Goal: Information Seeking & Learning: Learn about a topic

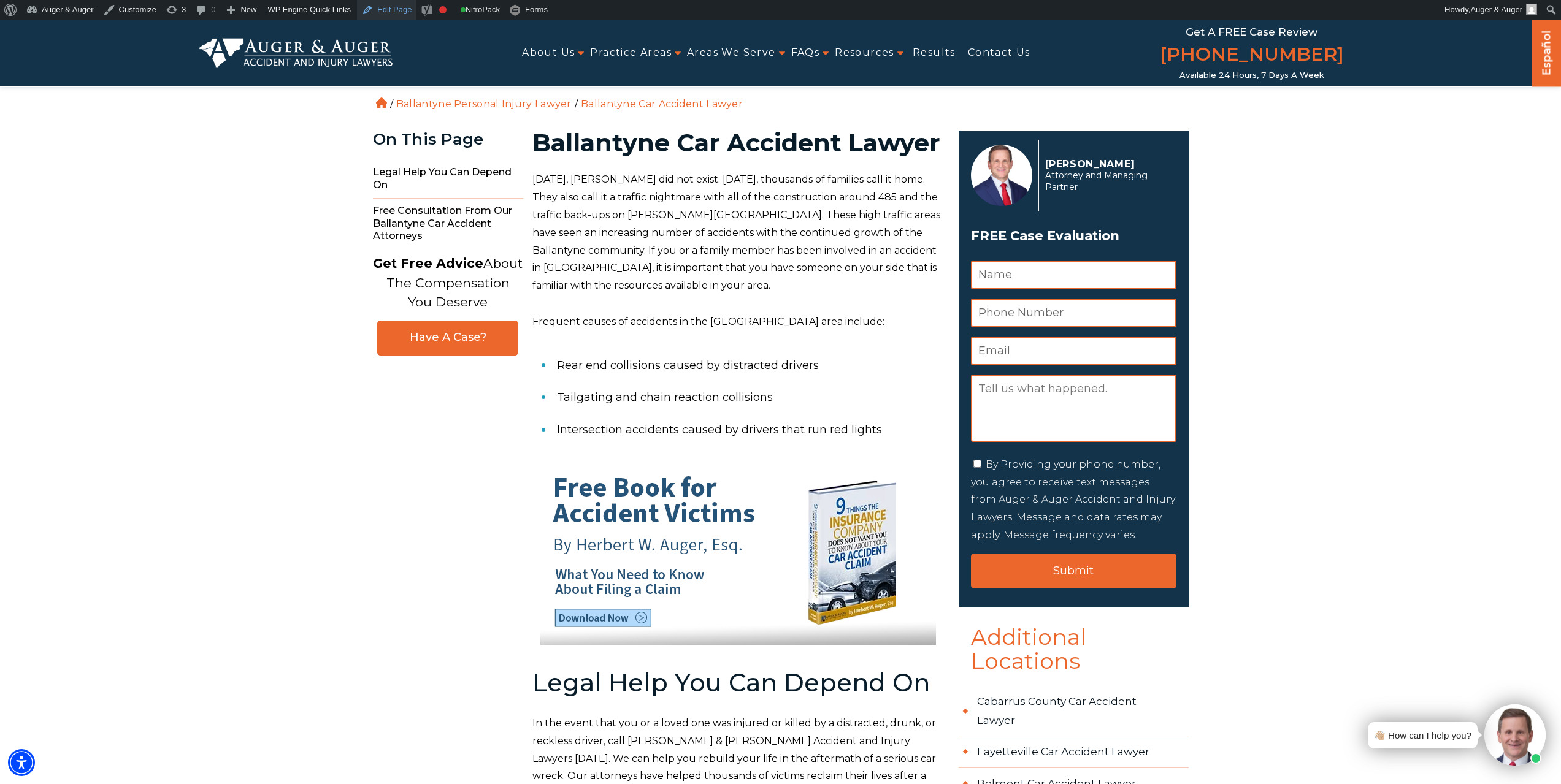
click at [387, 9] on link "Edit Page" at bounding box center [386, 9] width 59 height 20
click at [303, 46] on img at bounding box center [297, 53] width 194 height 30
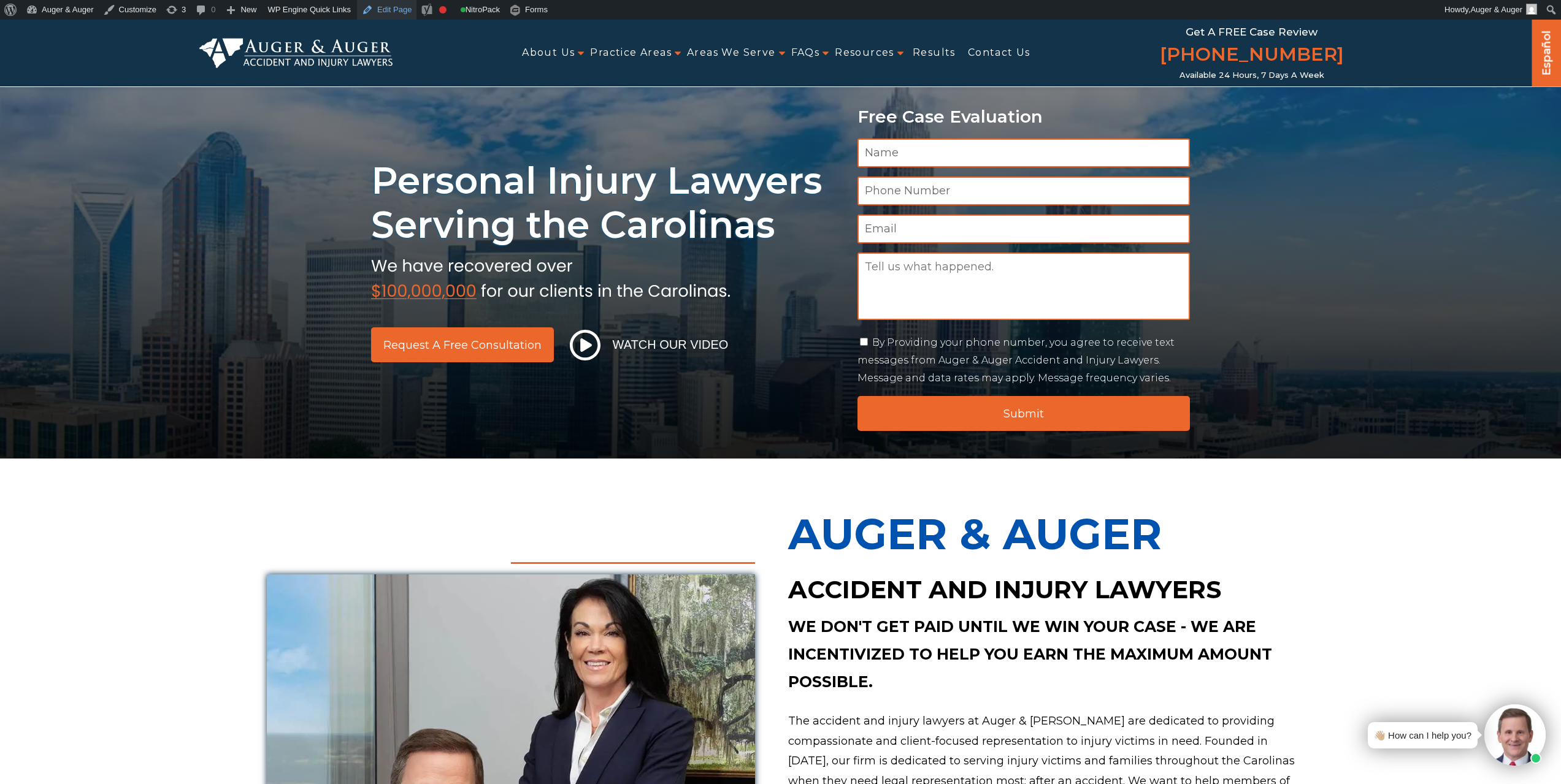
click at [385, 9] on link "Edit Page" at bounding box center [386, 9] width 59 height 20
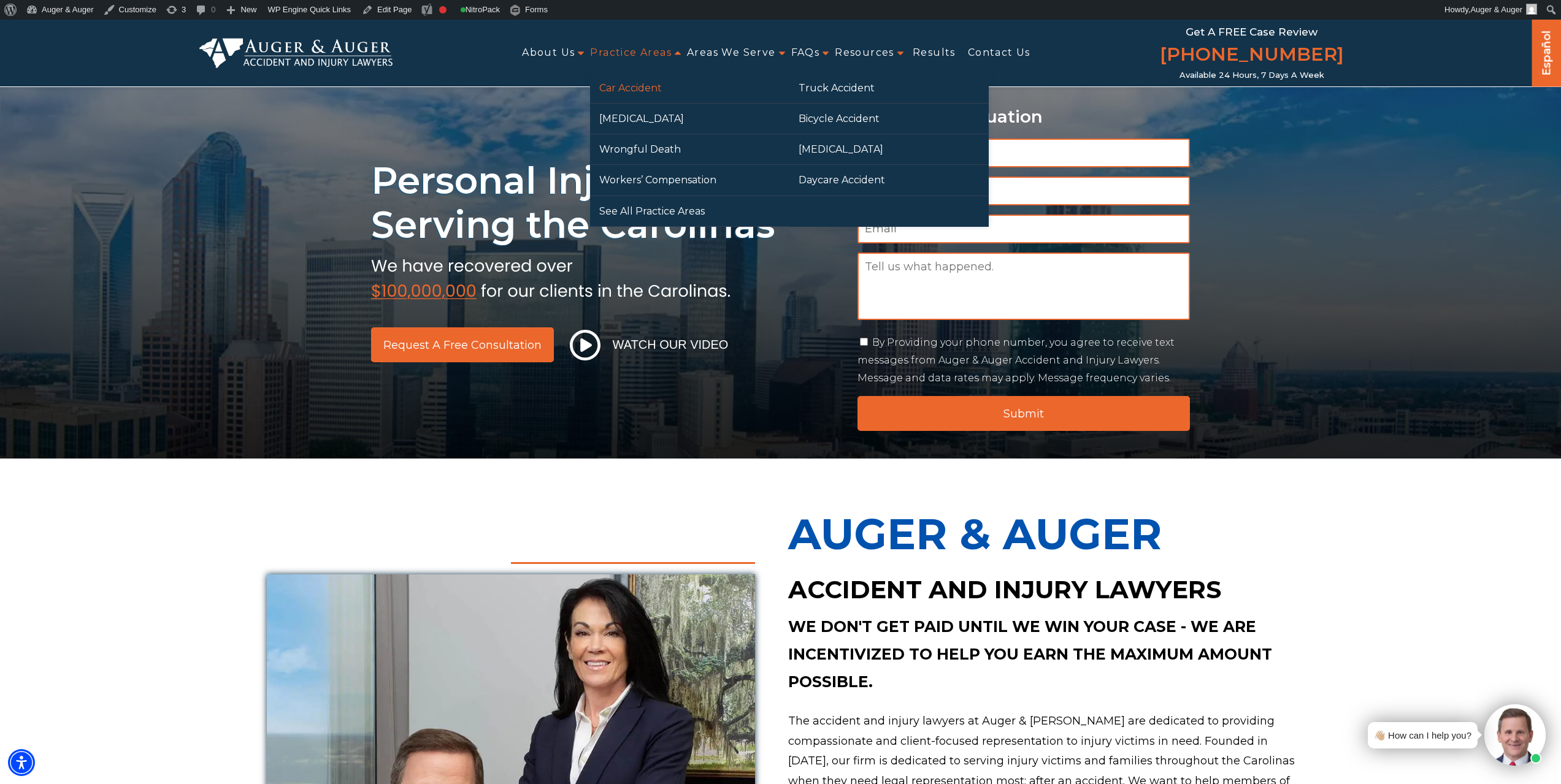
click at [631, 94] on link "Car Accident" at bounding box center [690, 88] width 200 height 30
